Goal: Task Accomplishment & Management: Manage account settings

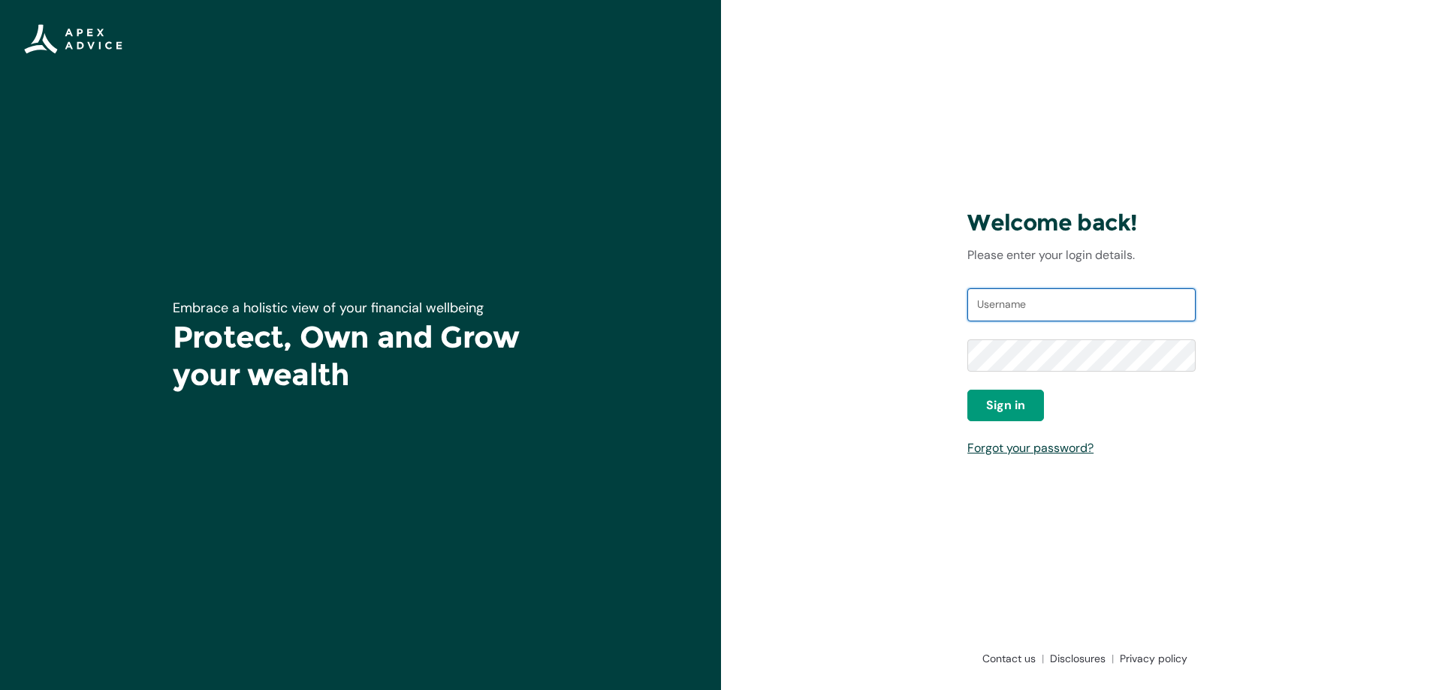
click at [1009, 295] on input "Username" at bounding box center [1081, 304] width 228 height 33
click at [905, 316] on div "Welcome back! Please enter your login details. Username Password Sign in Forgot…" at bounding box center [1081, 345] width 721 height 690
click at [1000, 301] on input "Username" at bounding box center [1081, 304] width 228 height 33
type input "kmawston@gmail.com"
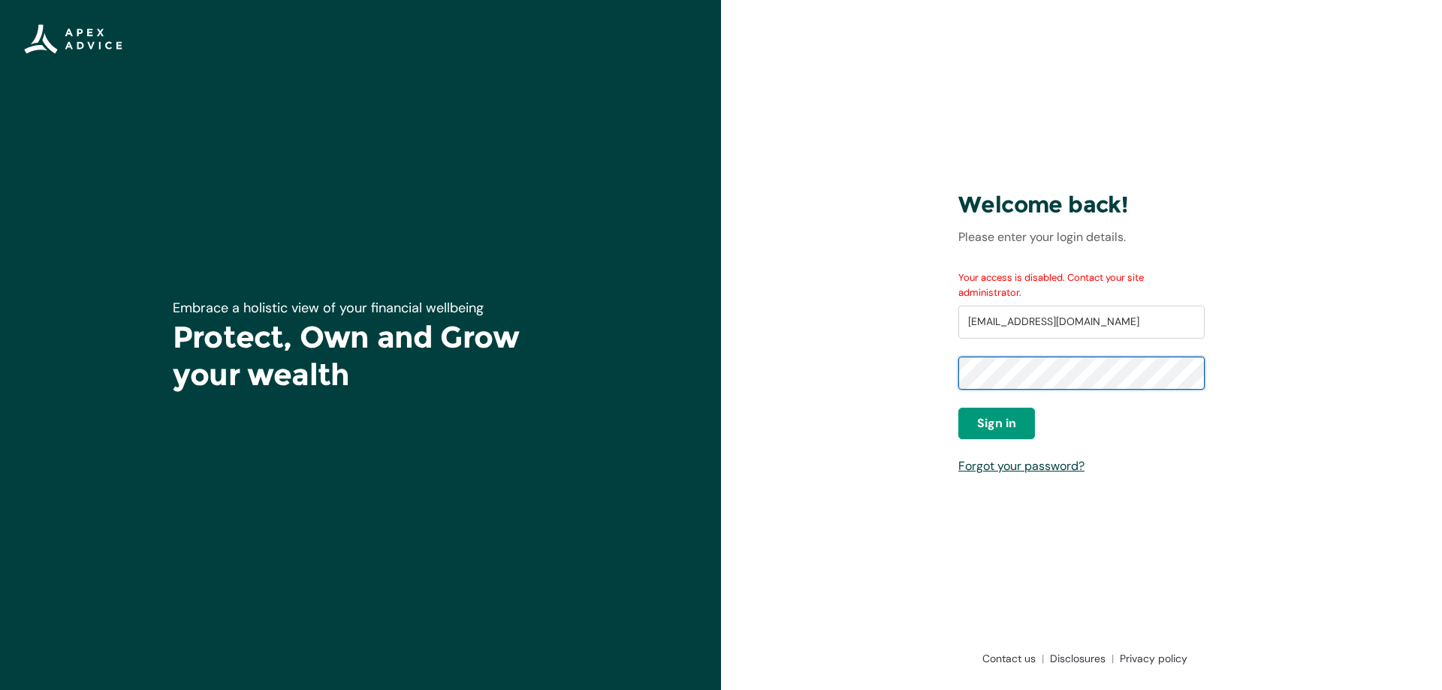
click at [888, 374] on div "Welcome back! Please enter your login details. Your access is disabled. Contact…" at bounding box center [1081, 345] width 721 height 690
click at [1027, 472] on link "Forgot your password?" at bounding box center [1021, 466] width 126 height 16
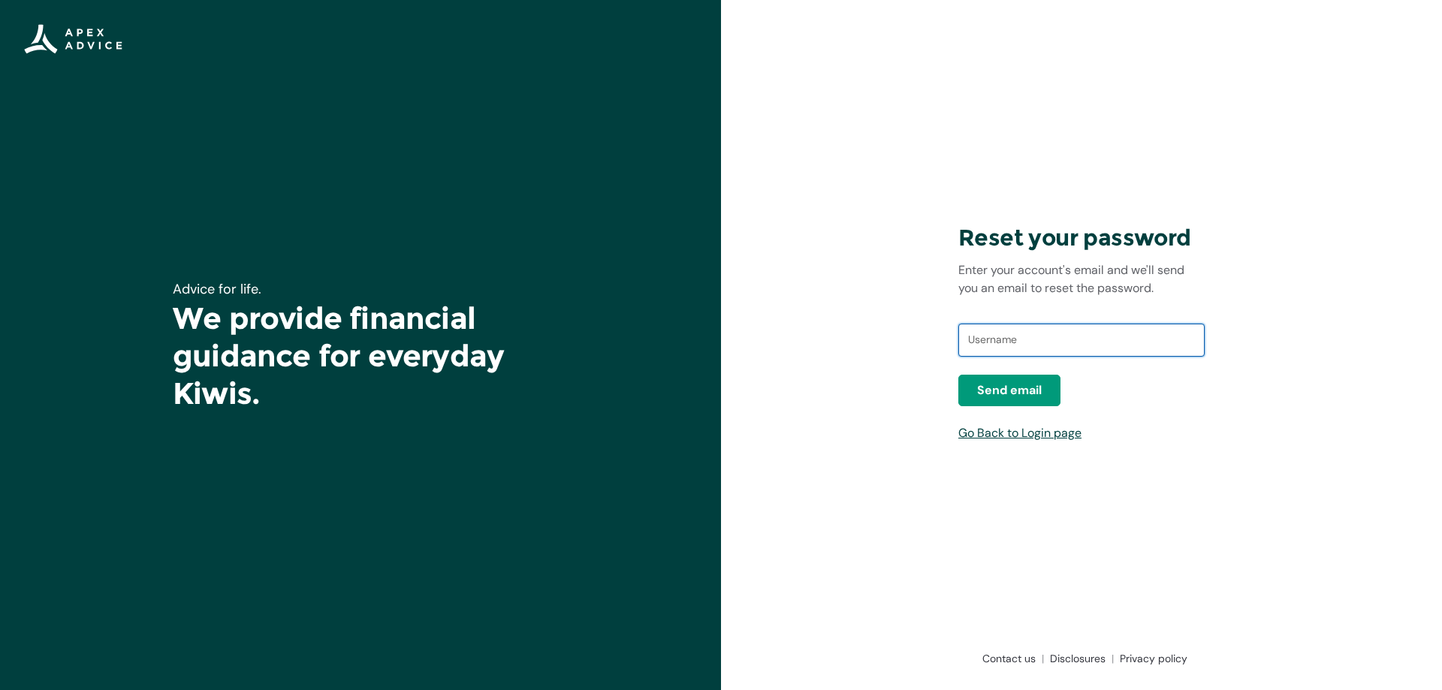
click at [1054, 348] on input "text" at bounding box center [1081, 340] width 246 height 33
type input "kmawston@gmail.com"
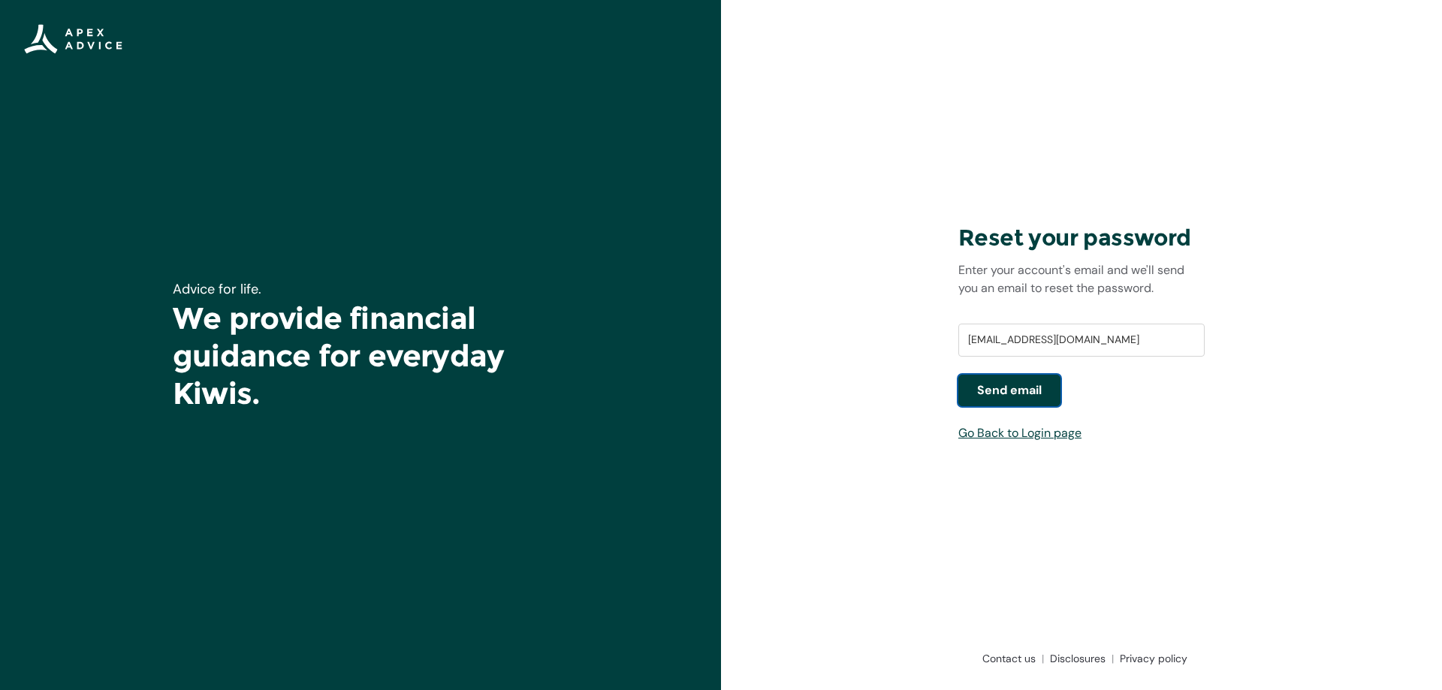
click at [1024, 386] on span "Send email" at bounding box center [1009, 390] width 65 height 18
